Goal: Book appointment/travel/reservation

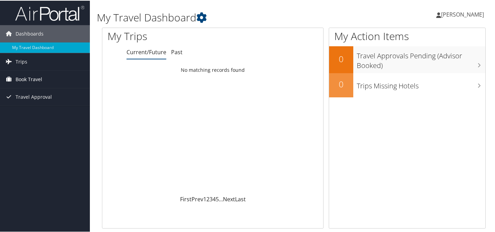
click at [19, 80] on span "Book Travel" at bounding box center [29, 78] width 27 height 17
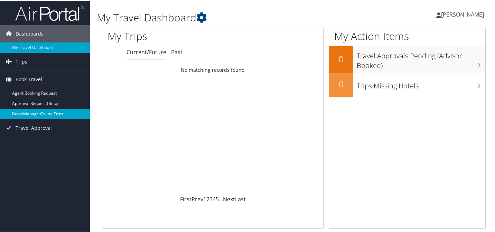
click at [21, 113] on link "Book/Manage Online Trips" at bounding box center [45, 113] width 90 height 10
